Goal: Transaction & Acquisition: Download file/media

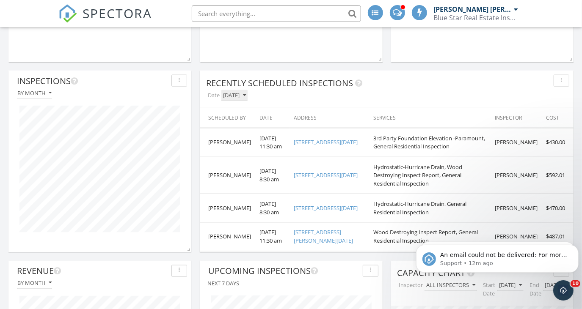
click at [235, 99] on div "Today" at bounding box center [234, 96] width 23 height 6
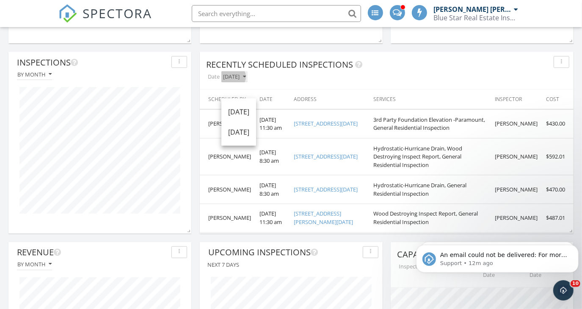
click at [243, 80] on icon "button" at bounding box center [244, 77] width 3 height 6
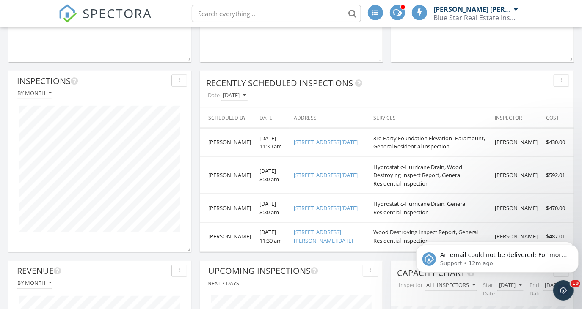
click at [252, 101] on div "Date Today" at bounding box center [389, 95] width 367 height 11
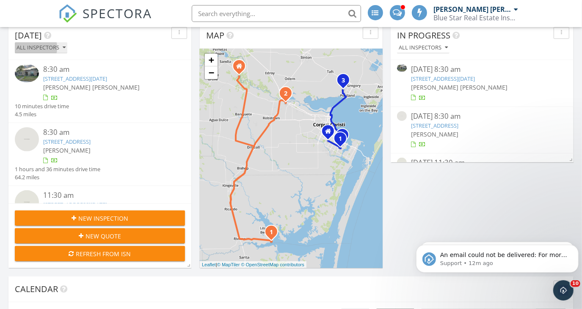
click at [66, 51] on div "All Inspectors" at bounding box center [41, 48] width 49 height 6
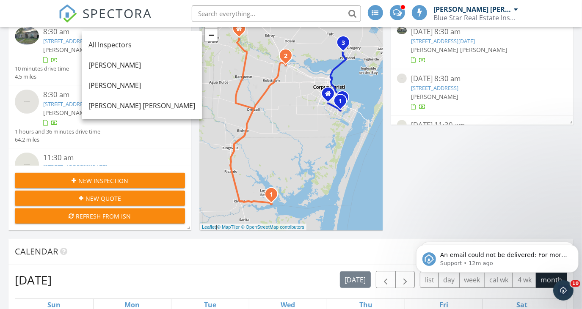
click at [66, 13] on div "All Inspectors" at bounding box center [41, 10] width 49 height 6
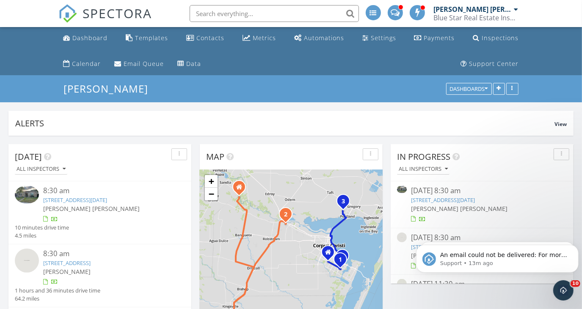
click at [516, 9] on div at bounding box center [516, 9] width 4 height 7
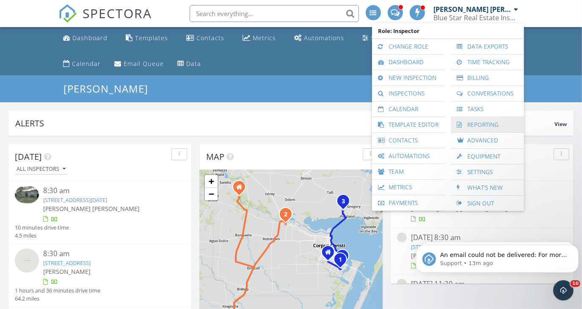
click at [482, 126] on link "Reporting" at bounding box center [487, 124] width 65 height 15
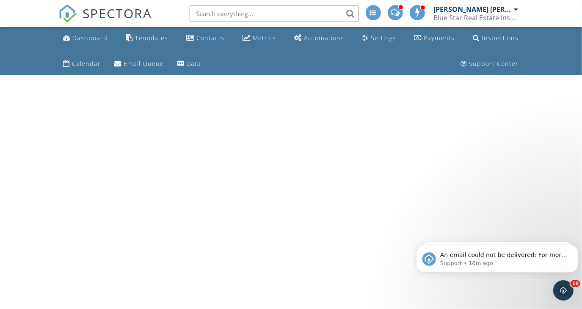
click at [464, 17] on div "Blue Star Real Estate Inspection Services" at bounding box center [476, 18] width 85 height 8
drag, startPoint x: 484, startPoint y: 13, endPoint x: 348, endPoint y: 191, distance: 224.0
click at [348, 75] on html "SPECTORA James Matthew Lynch Blue Star Real Estate Inspection Services Role: In…" at bounding box center [291, 37] width 582 height 75
click at [511, 12] on div "[PERSON_NAME] [PERSON_NAME]" at bounding box center [473, 9] width 78 height 8
click at [517, 9] on div at bounding box center [516, 9] width 4 height 7
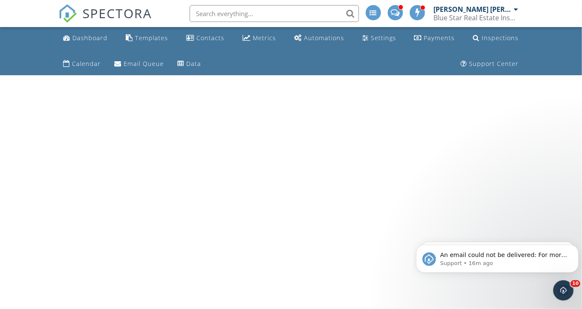
click at [492, 8] on div "[PERSON_NAME] [PERSON_NAME]" at bounding box center [473, 9] width 78 height 8
click at [482, 11] on div "[PERSON_NAME] [PERSON_NAME]" at bounding box center [473, 9] width 78 height 8
click at [518, 8] on div at bounding box center [516, 9] width 4 height 7
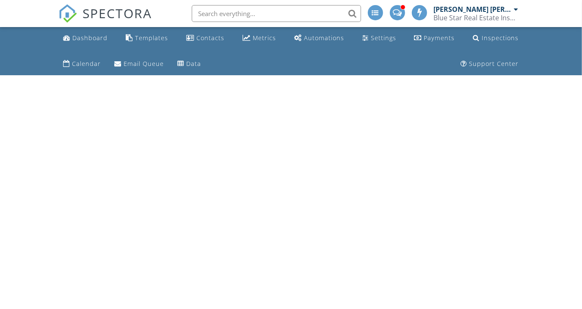
click at [515, 8] on div at bounding box center [516, 9] width 4 height 7
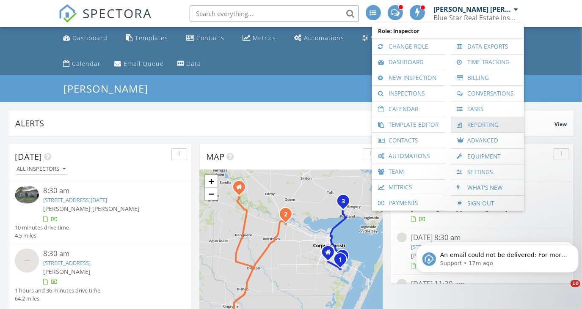
click at [467, 127] on link "Reporting" at bounding box center [487, 124] width 65 height 15
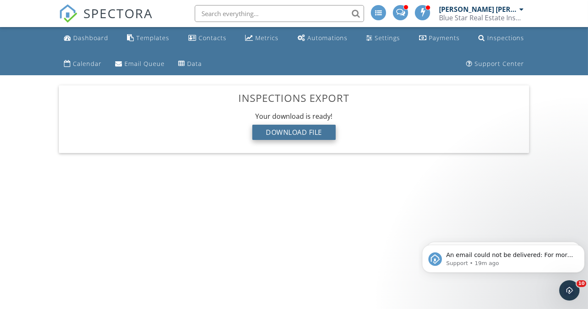
click at [305, 131] on div "Download File" at bounding box center [293, 132] width 83 height 15
click at [495, 37] on div "Inspections" at bounding box center [505, 38] width 37 height 8
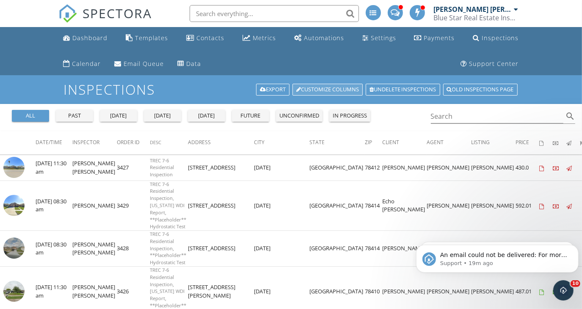
click at [329, 88] on link "Customize Columns" at bounding box center [328, 90] width 70 height 12
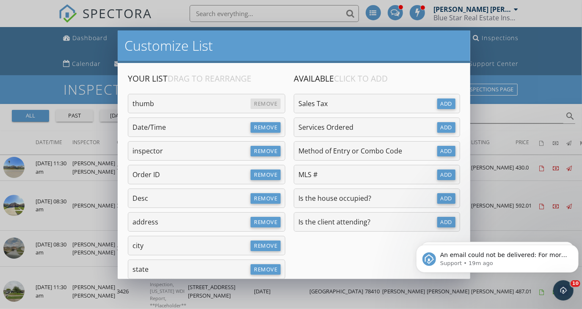
click at [515, 45] on div "Customize List Your List Drag to Rearrange Remove thumb Remove Date/Time Remove…" at bounding box center [291, 154] width 582 height 309
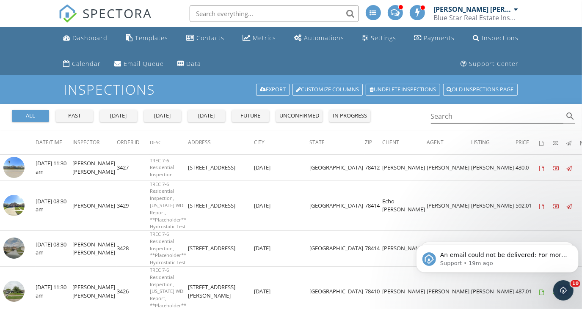
click at [492, 6] on div "[PERSON_NAME] [PERSON_NAME]" at bounding box center [473, 9] width 78 height 8
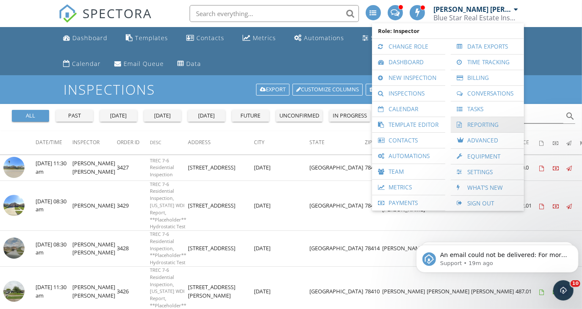
click at [478, 124] on link "Reporting" at bounding box center [487, 124] width 65 height 15
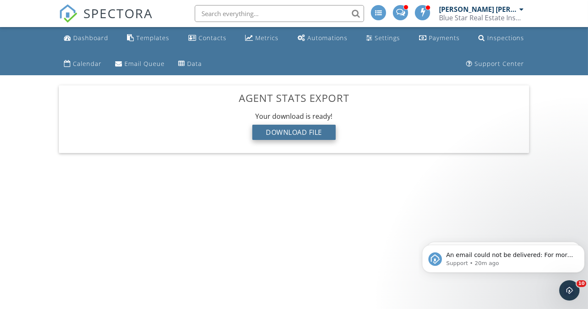
click at [320, 130] on div "Download File" at bounding box center [293, 132] width 83 height 15
click at [481, 11] on div "[PERSON_NAME] [PERSON_NAME]" at bounding box center [478, 9] width 78 height 8
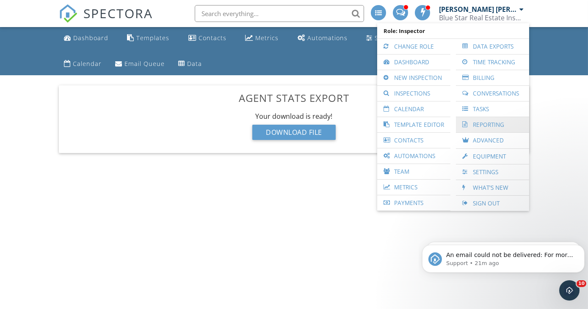
click at [491, 128] on link "Reporting" at bounding box center [492, 124] width 65 height 15
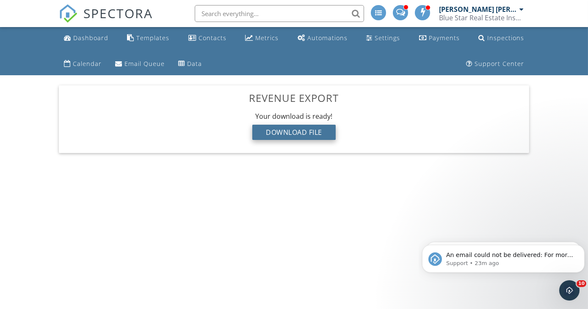
click at [299, 128] on div "Download File" at bounding box center [293, 132] width 83 height 15
